Goal: Task Accomplishment & Management: Use online tool/utility

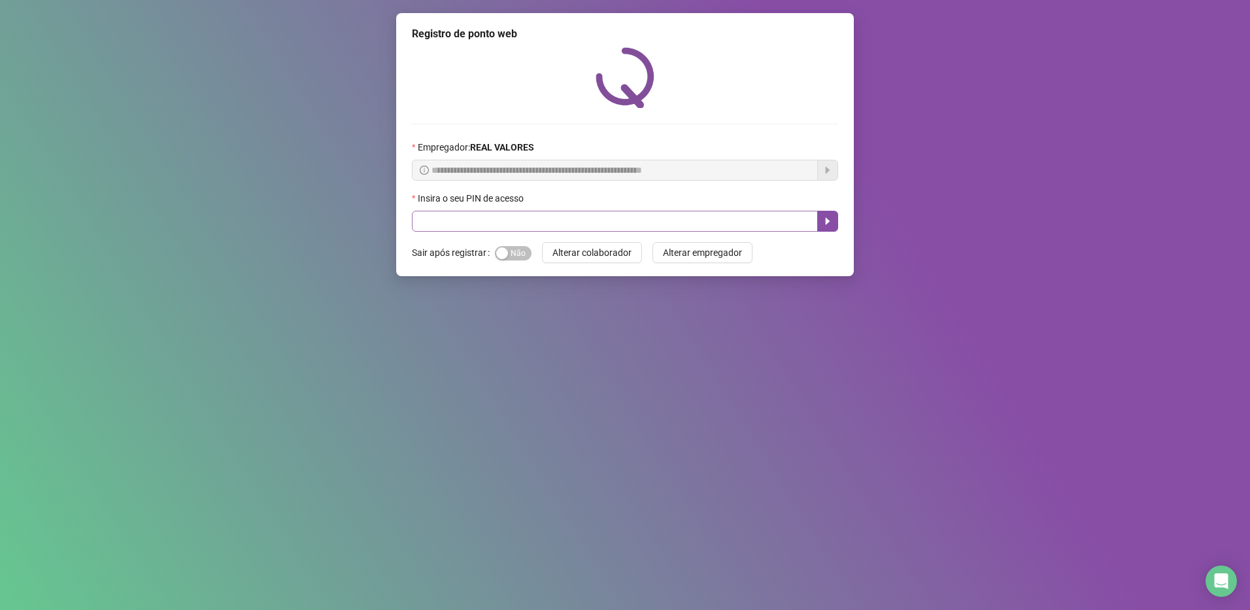
drag, startPoint x: 530, startPoint y: 208, endPoint x: 521, endPoint y: 220, distance: 15.3
click at [530, 208] on div "Insira o seu PIN de acesso" at bounding box center [625, 201] width 426 height 20
click at [517, 222] on input "text" at bounding box center [615, 221] width 406 height 21
type input "*****"
click at [826, 215] on button "button" at bounding box center [827, 221] width 21 height 21
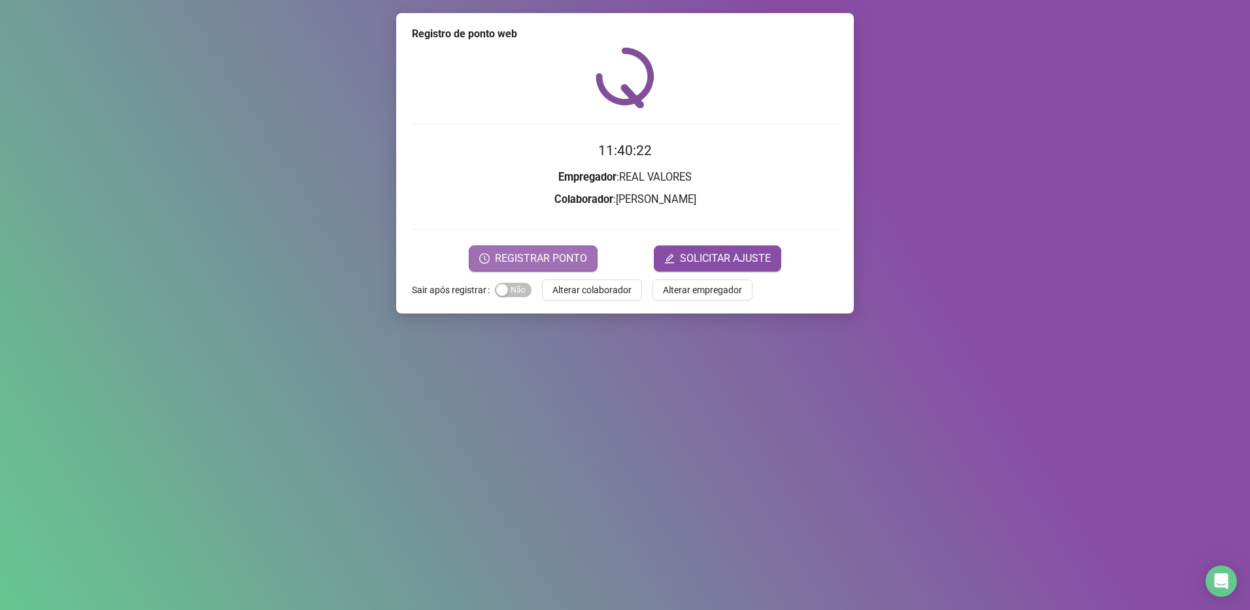
click at [531, 264] on span "REGISTRAR PONTO" at bounding box center [541, 258] width 92 height 16
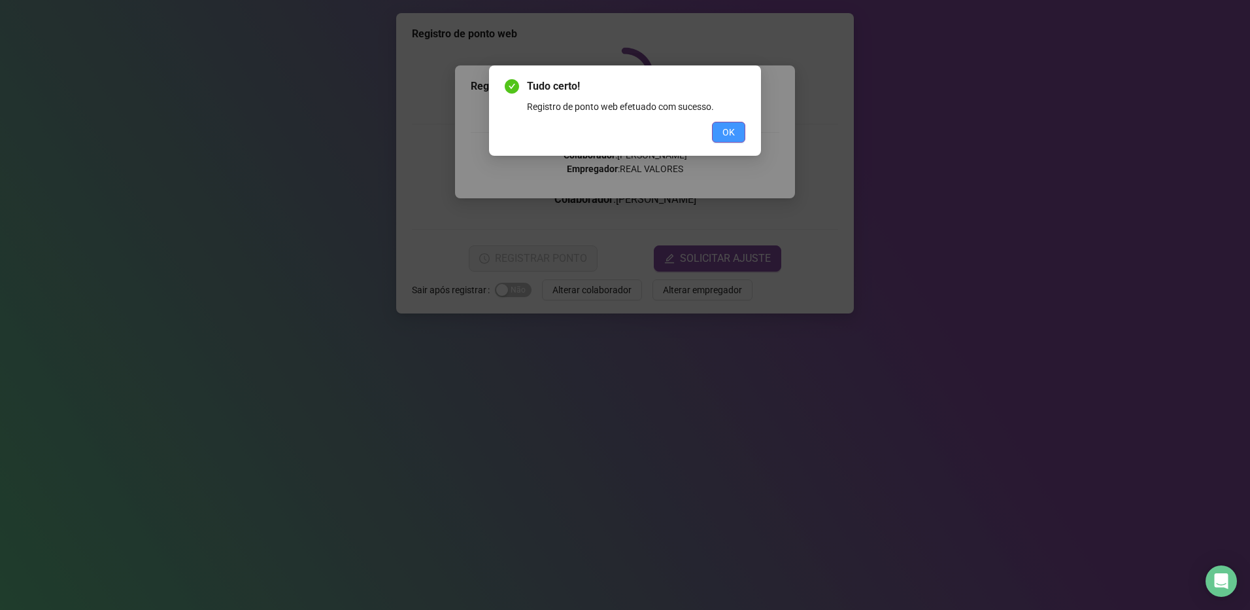
click at [729, 137] on span "OK" at bounding box center [729, 132] width 12 height 14
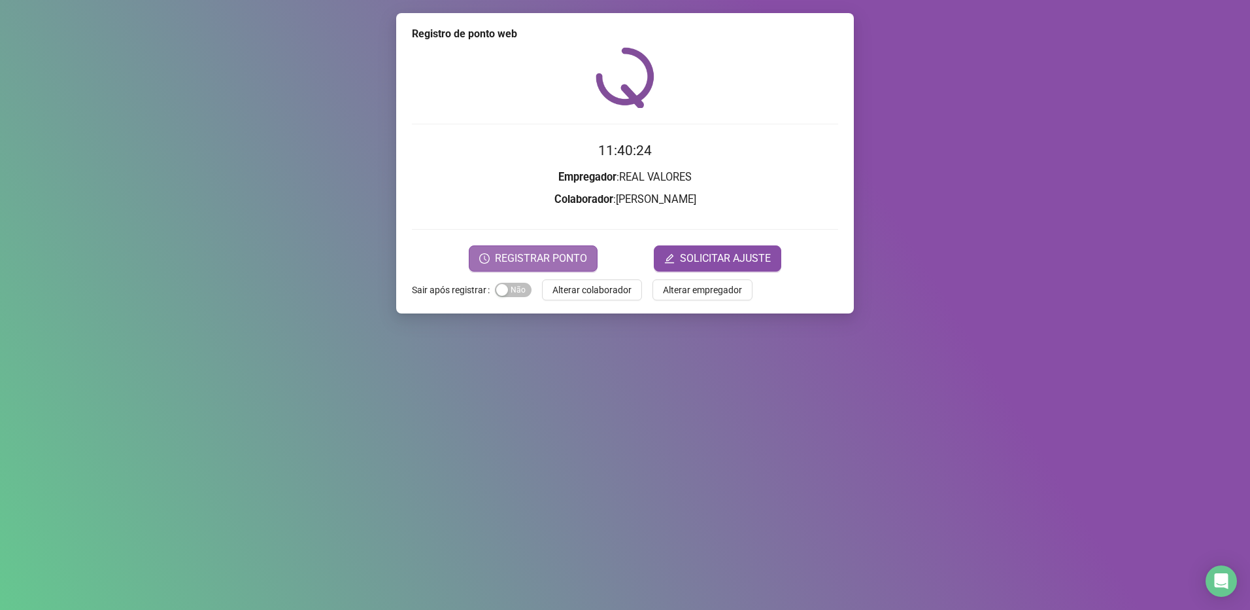
click at [544, 251] on span "REGISTRAR PONTO" at bounding box center [541, 258] width 92 height 16
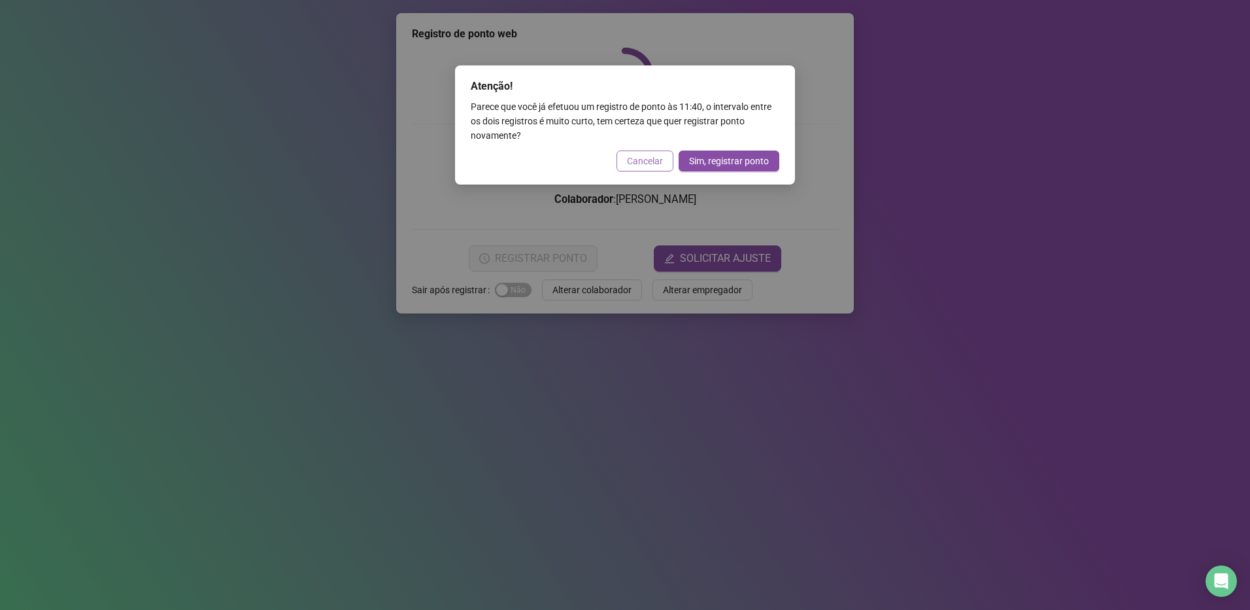
click at [661, 158] on span "Cancelar" at bounding box center [645, 161] width 36 height 14
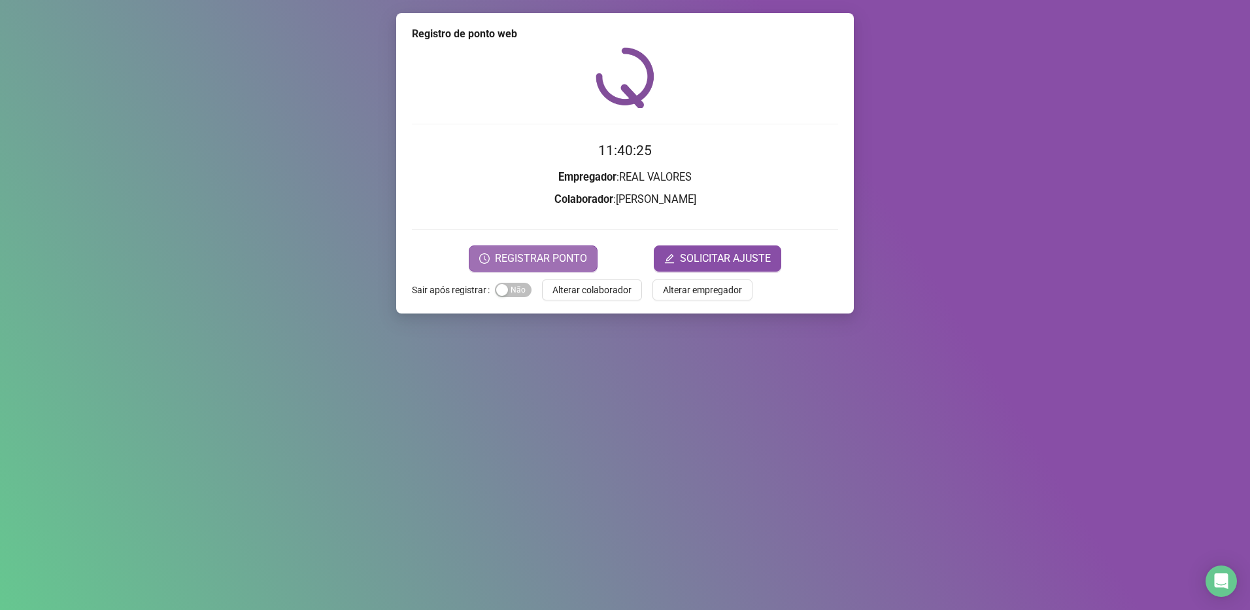
click at [540, 262] on span "REGISTRAR PONTO" at bounding box center [541, 258] width 92 height 16
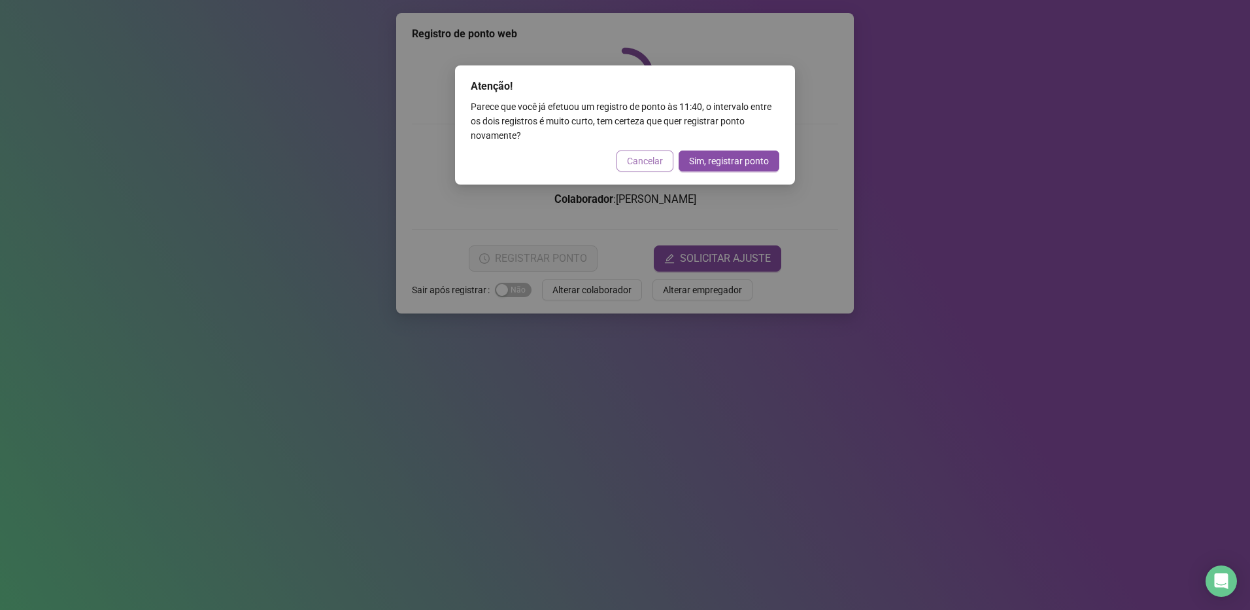
click at [647, 158] on span "Cancelar" at bounding box center [645, 161] width 36 height 14
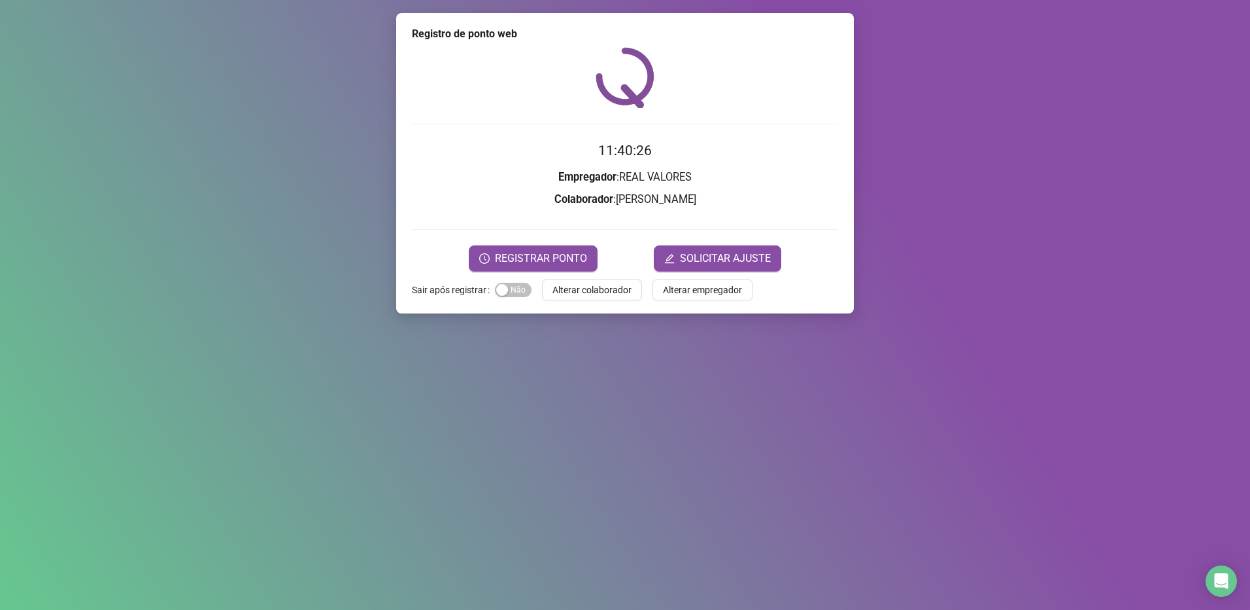
click at [531, 273] on div "Registro de ponto web 11:40:26 Empregador : REAL VALORES Colaborador : [PERSON_…" at bounding box center [625, 163] width 458 height 300
click at [538, 251] on span "REGISTRAR PONTO" at bounding box center [541, 258] width 92 height 16
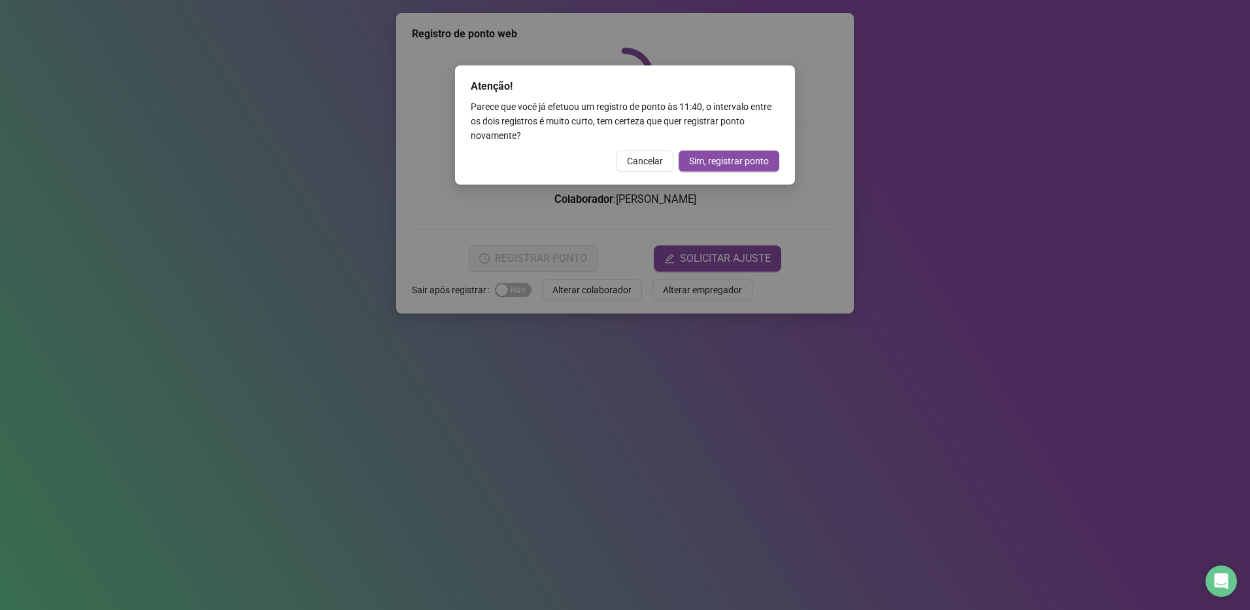
click at [653, 162] on span "Cancelar" at bounding box center [645, 161] width 36 height 14
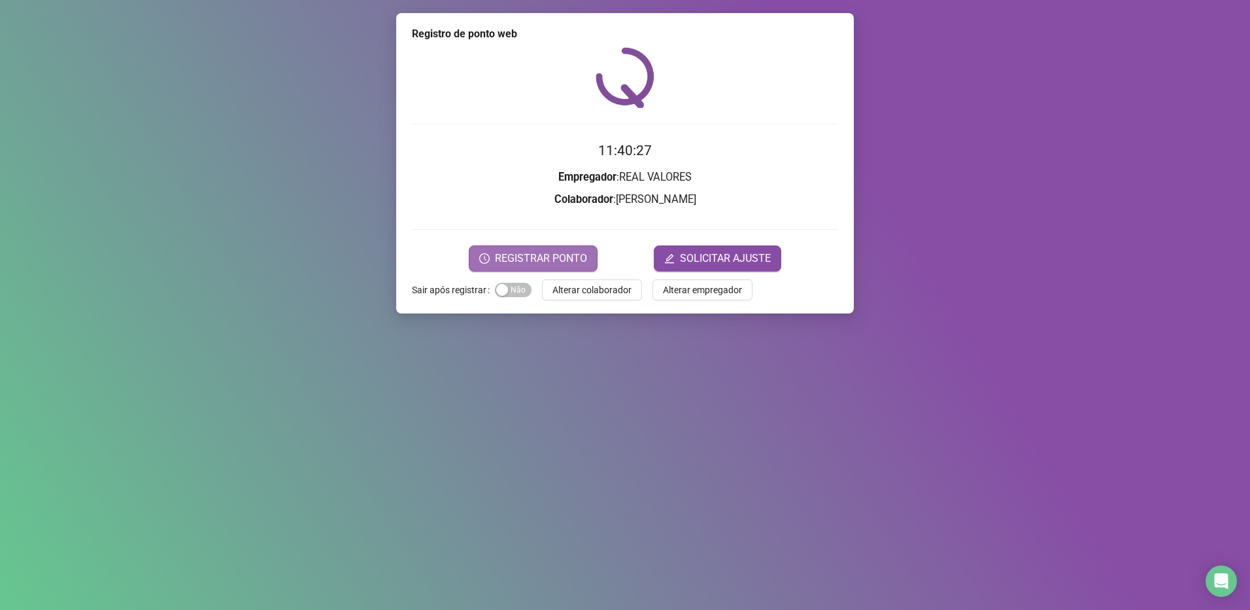
click at [555, 259] on span "REGISTRAR PONTO" at bounding box center [541, 258] width 92 height 16
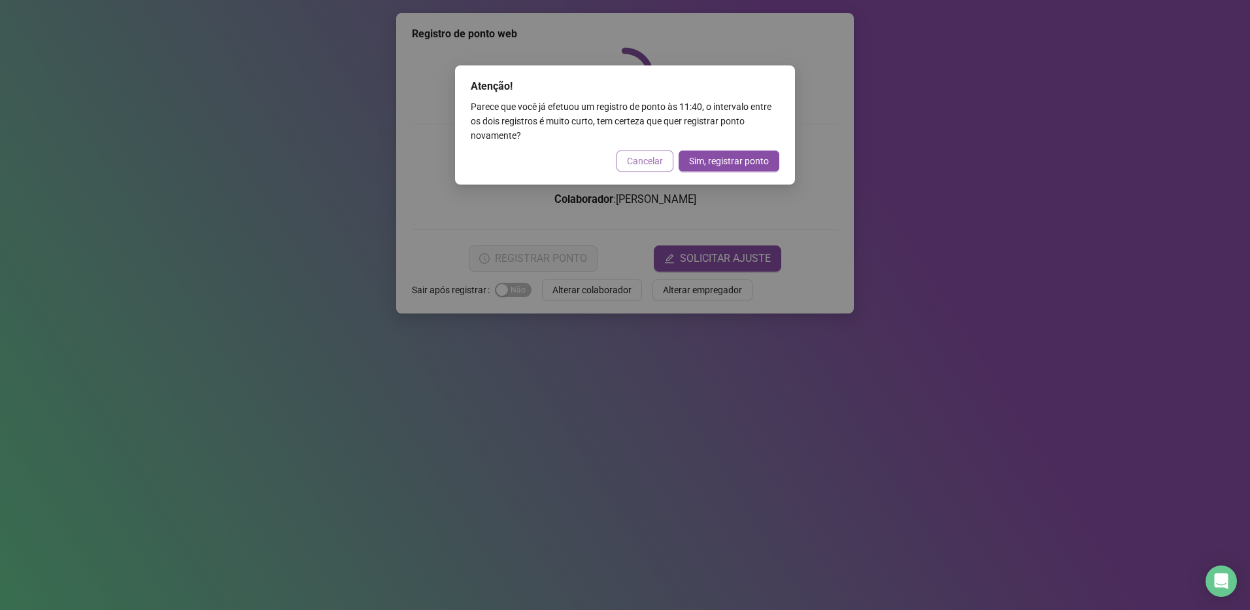
click at [649, 160] on span "Cancelar" at bounding box center [645, 161] width 36 height 14
